Goal: Task Accomplishment & Management: Manage account settings

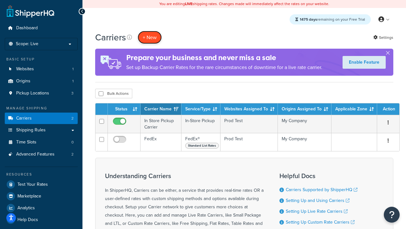
click at [150, 37] on button "+ New" at bounding box center [150, 37] width 24 height 13
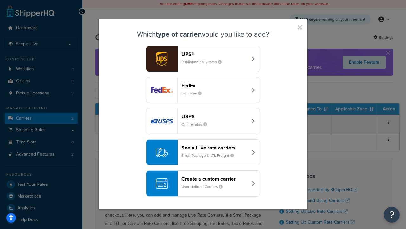
click at [203, 90] on div "FedEx List rates" at bounding box center [215, 89] width 66 height 15
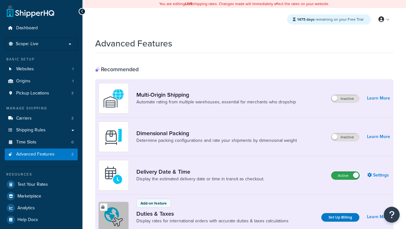
click at [346, 171] on label "Active" at bounding box center [346, 175] width 28 height 8
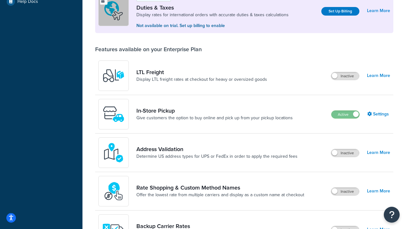
scroll to position [194, 0]
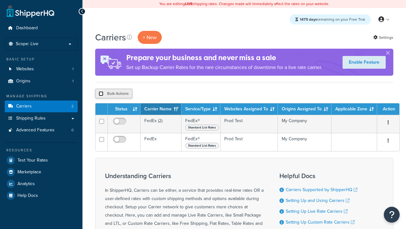
click at [101, 94] on input "checkbox" at bounding box center [101, 93] width 5 height 5
checkbox input "true"
click at [0, 0] on button "Delete" at bounding box center [0, 0] width 0 height 0
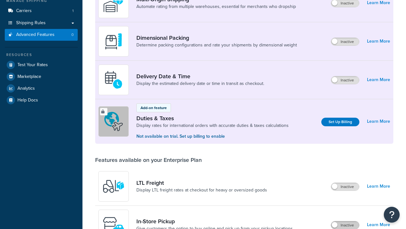
click at [345, 225] on label "Inactive" at bounding box center [345, 225] width 28 height 8
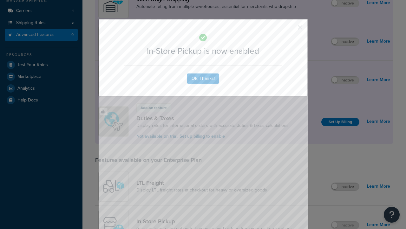
scroll to position [107, 0]
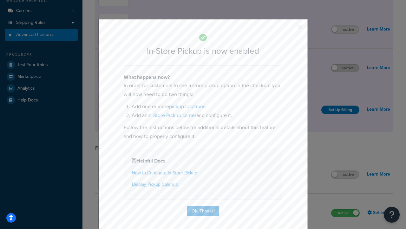
click at [291, 30] on button "button" at bounding box center [291, 30] width 2 height 2
click at [345, 68] on label "Inactive" at bounding box center [345, 68] width 28 height 8
click at [291, 30] on button "button" at bounding box center [291, 30] width 2 height 2
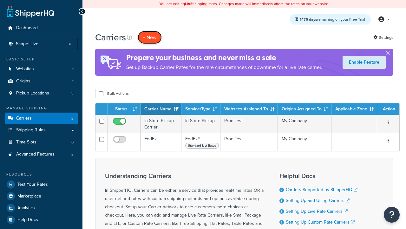
click at [150, 37] on button "+ New" at bounding box center [150, 37] width 24 height 13
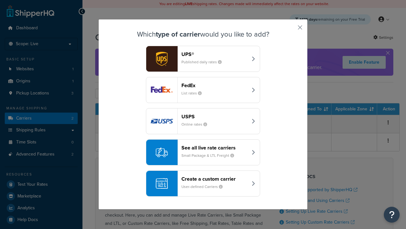
click at [203, 183] on div "Create a custom carrier User-defined Carriers" at bounding box center [215, 183] width 66 height 15
